Goal: Transaction & Acquisition: Purchase product/service

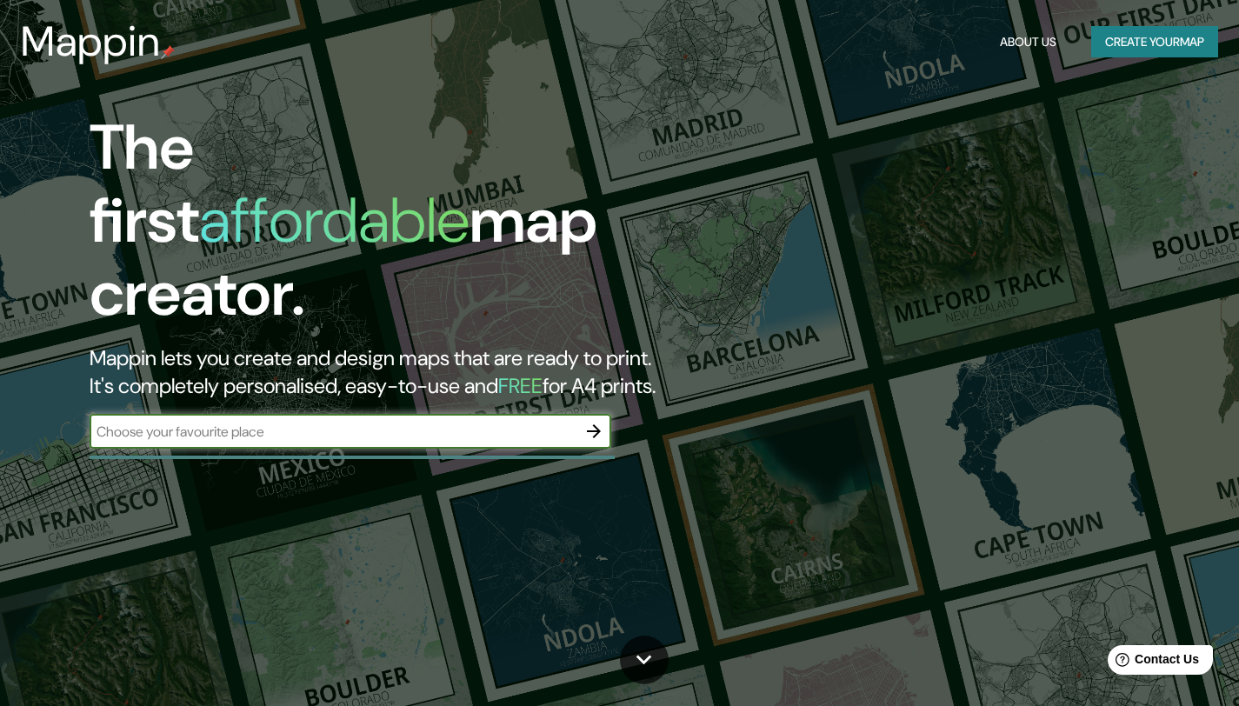
click at [435, 422] on input "text" at bounding box center [333, 432] width 487 height 20
type input "BOGOTA"
click at [584, 421] on icon "button" at bounding box center [594, 431] width 21 height 21
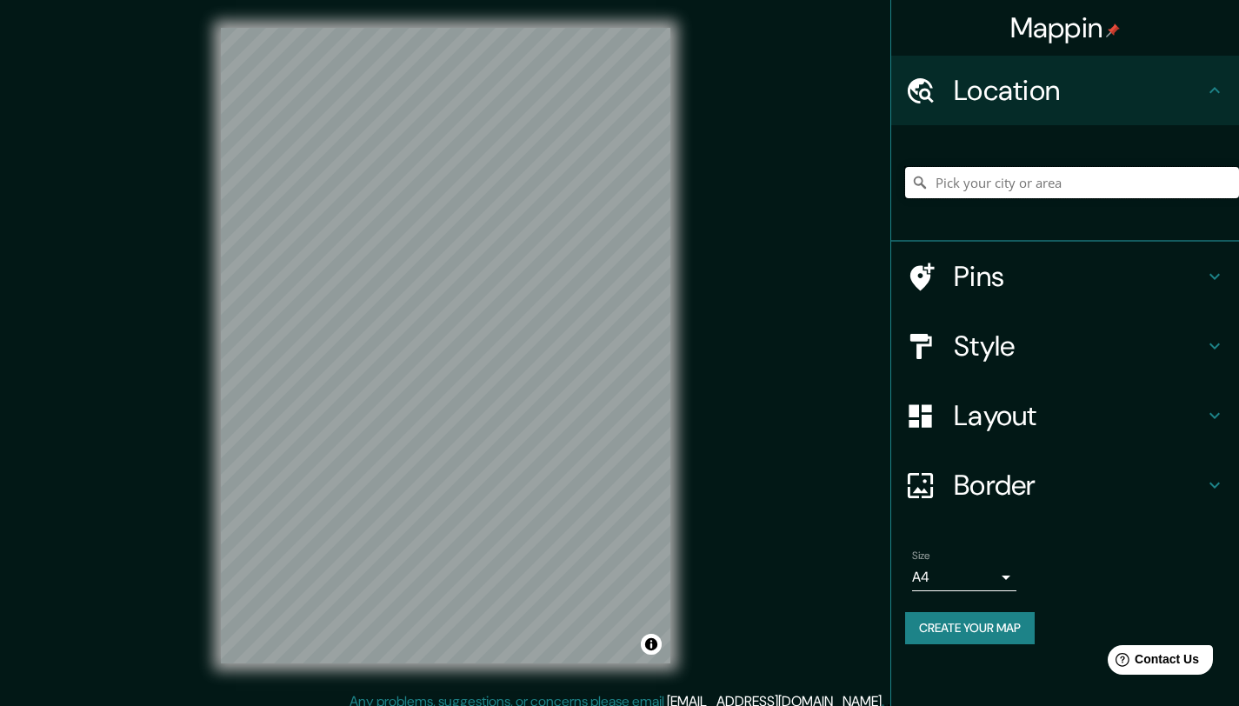
click at [1048, 187] on input "Pick your city or area" at bounding box center [1072, 182] width 334 height 31
type input "[GEOGRAPHIC_DATA], [GEOGRAPHIC_DATA]"
click at [1059, 406] on h4 "Layout" at bounding box center [1079, 415] width 250 height 35
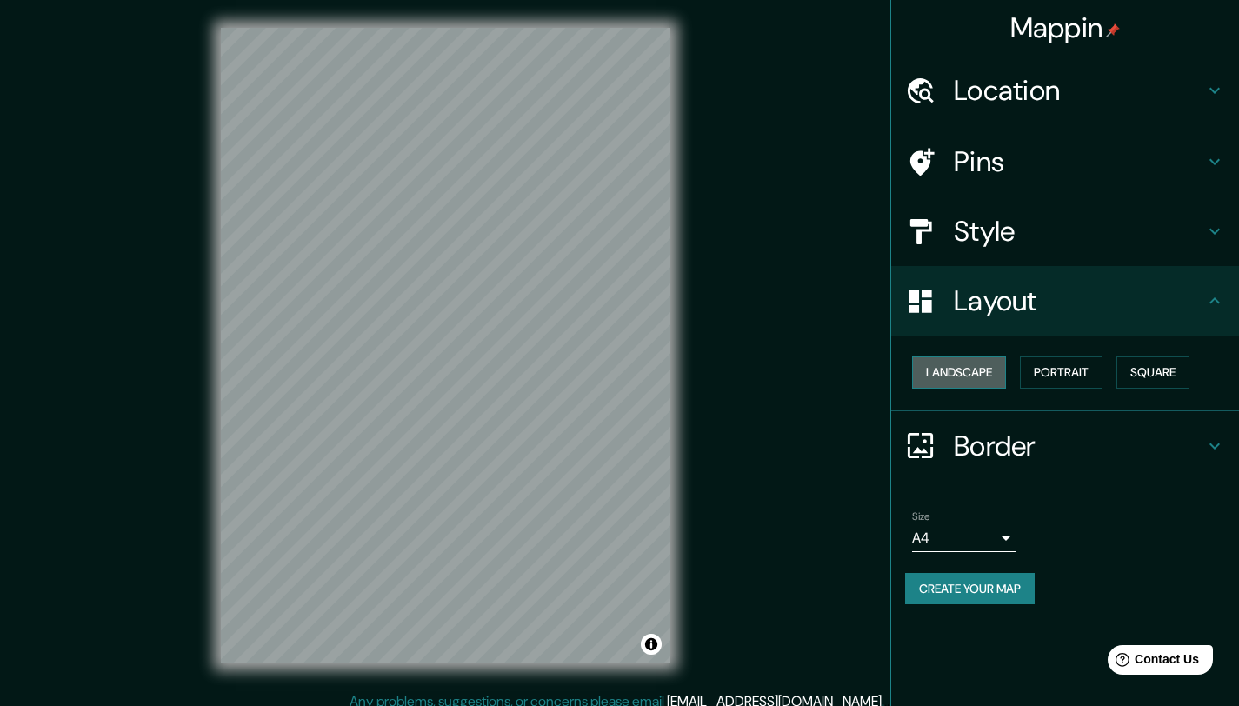
click at [986, 368] on button "Landscape" at bounding box center [959, 373] width 94 height 32
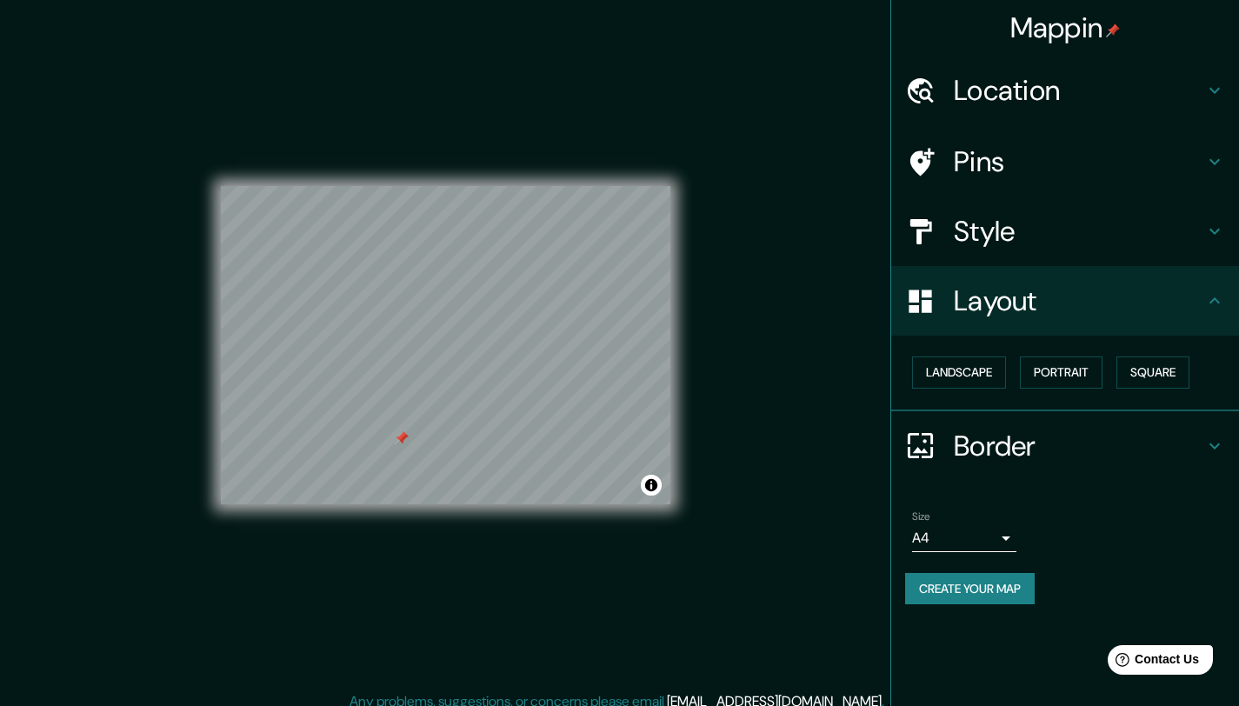
click at [402, 444] on div at bounding box center [402, 438] width 14 height 14
click at [408, 464] on div at bounding box center [415, 458] width 14 height 14
click at [408, 455] on div at bounding box center [415, 455] width 14 height 14
click at [405, 449] on div at bounding box center [404, 445] width 14 height 14
click at [410, 451] on div at bounding box center [405, 448] width 14 height 14
